Goal: Task Accomplishment & Management: Use online tool/utility

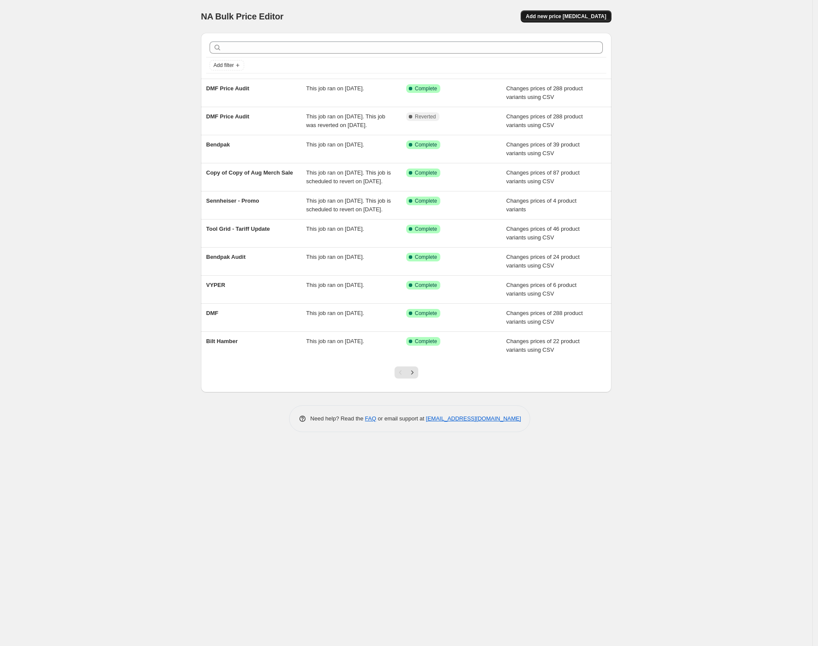
click at [573, 21] on button "Add new price [MEDICAL_DATA]" at bounding box center [565, 16] width 91 height 12
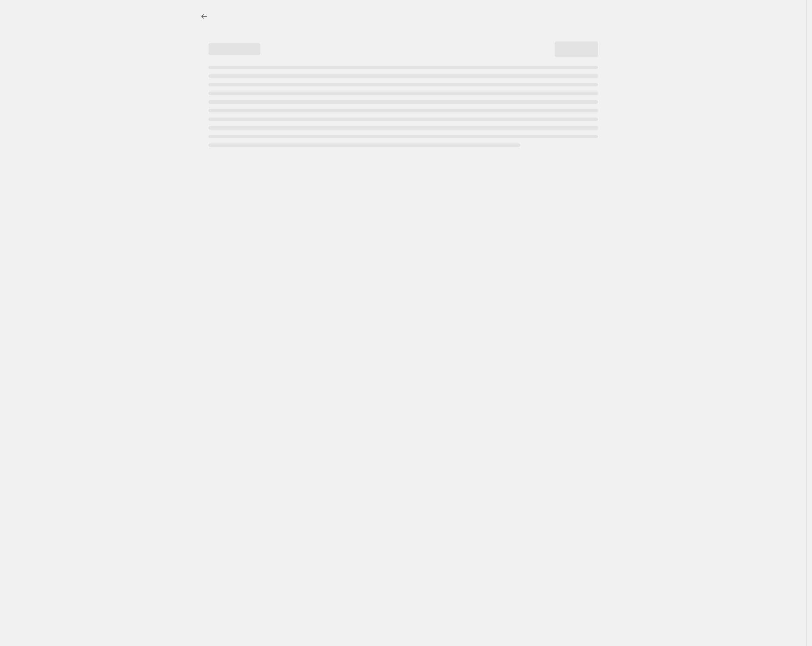
select select "percentage"
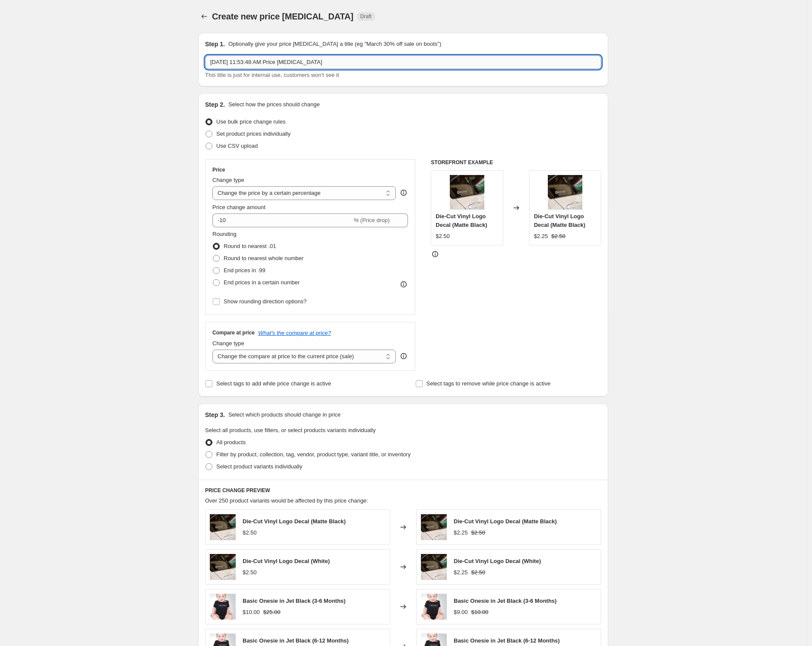
click at [327, 64] on input "[DATE] 11:53:48 AM Price [MEDICAL_DATA]" at bounding box center [403, 62] width 396 height 14
type input "Steady Rack"
click at [220, 145] on span "Use CSV upload" at bounding box center [236, 146] width 41 height 6
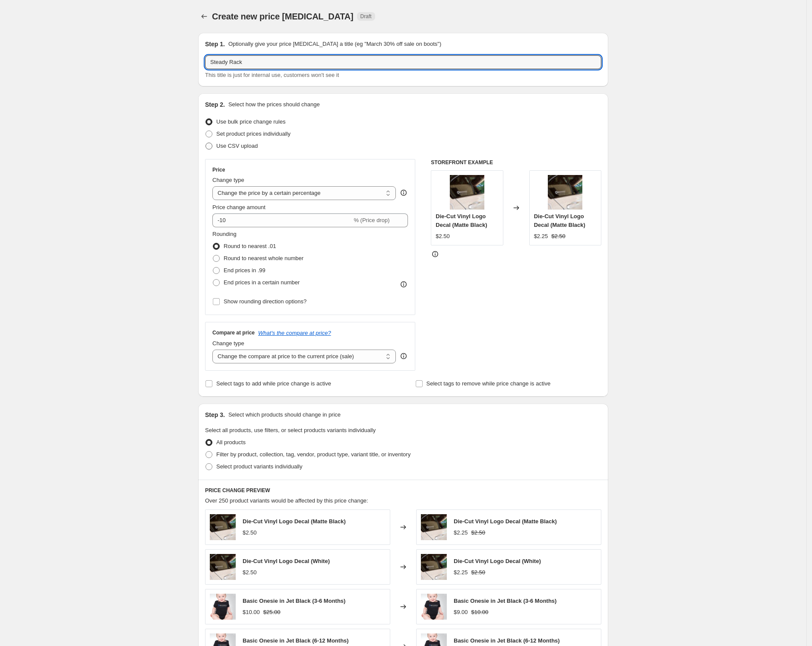
click at [206, 143] on input "Use CSV upload" at bounding box center [206, 143] width 0 height 0
radio input "true"
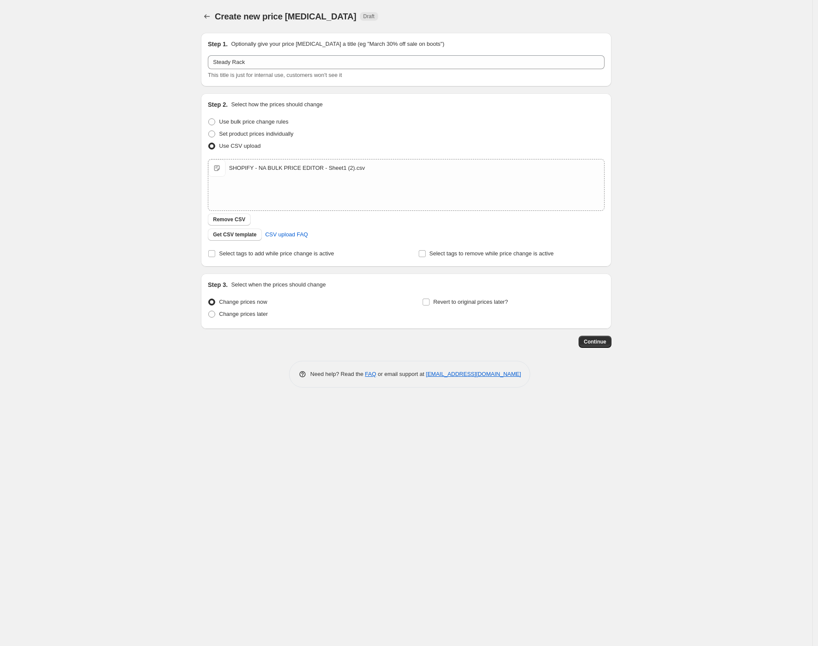
click at [678, 273] on div "Create new price [MEDICAL_DATA]. This page is ready Create new price [MEDICAL_D…" at bounding box center [406, 323] width 812 height 646
click at [603, 336] on button "Continue" at bounding box center [594, 342] width 33 height 12
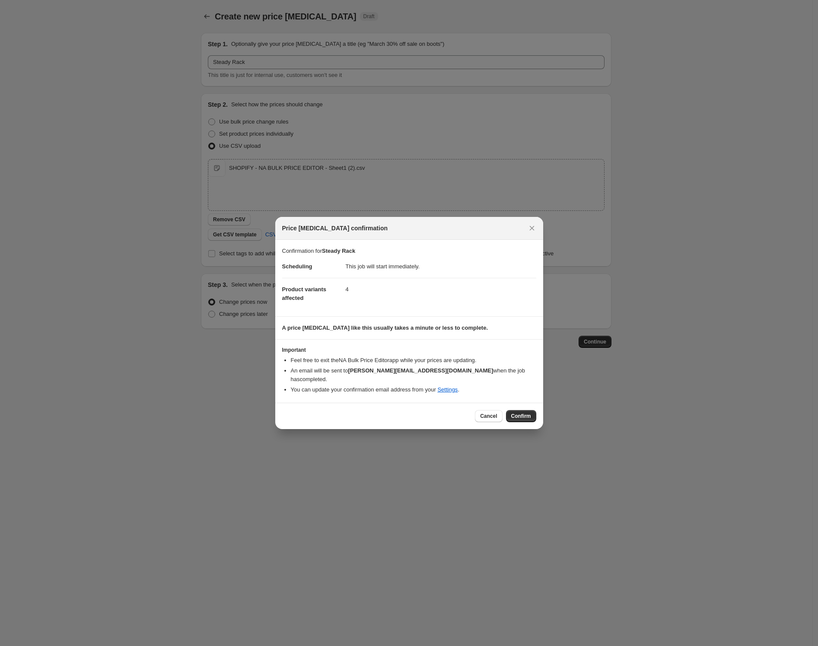
click at [509, 404] on div "Cancel Confirm" at bounding box center [409, 416] width 268 height 26
click at [517, 412] on span "Confirm" at bounding box center [521, 415] width 20 height 7
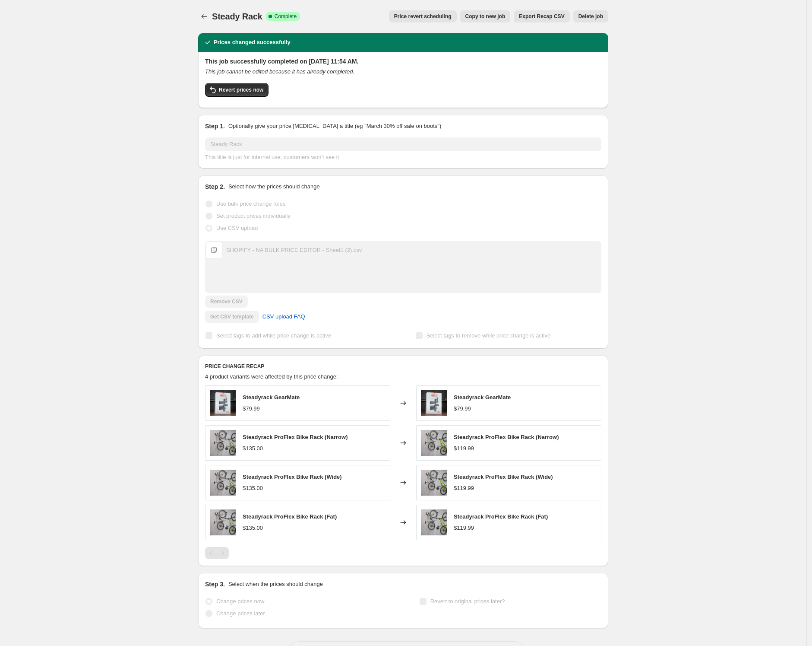
click at [98, 133] on div "Steady Rack. This page is ready Steady Rack Success Complete Complete Price rev…" at bounding box center [403, 340] width 807 height 681
click at [710, 152] on div "Steady Rack. This page is ready Steady Rack Success Complete Complete Price rev…" at bounding box center [403, 340] width 807 height 681
